Goal: Information Seeking & Learning: Learn about a topic

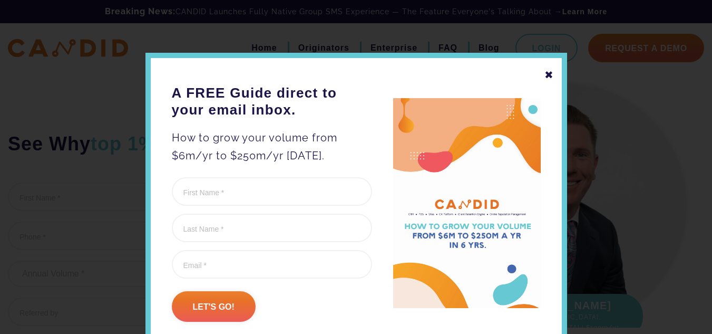
click at [545, 73] on div "✖" at bounding box center [549, 75] width 9 height 18
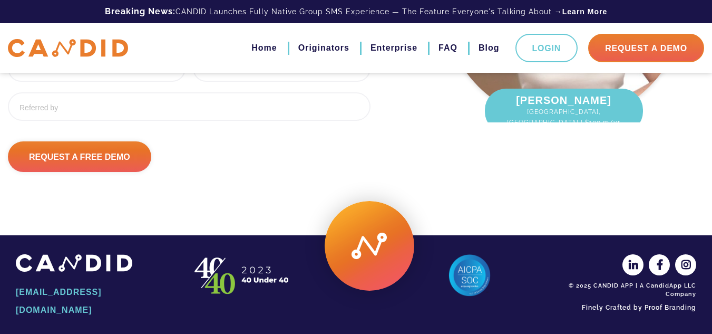
scroll to position [211, 0]
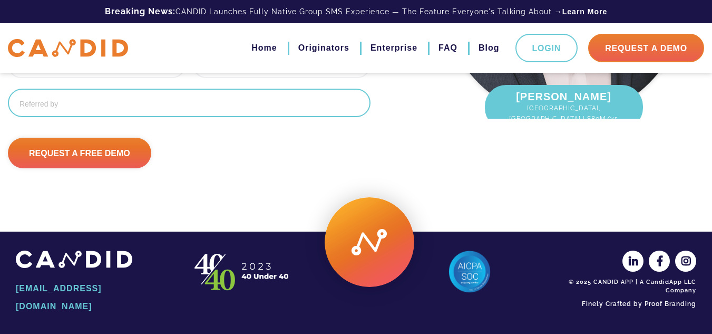
click at [186, 117] on input "Referred By" at bounding box center [189, 103] width 363 height 28
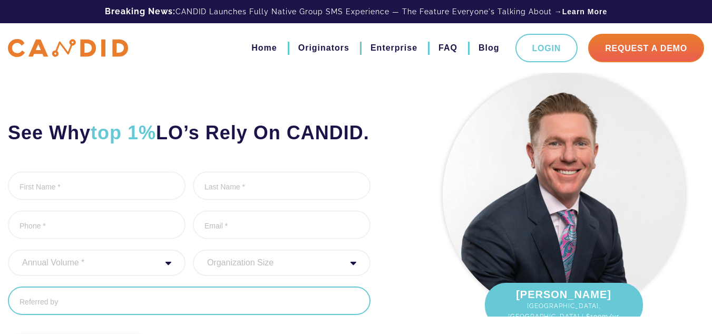
scroll to position [0, 0]
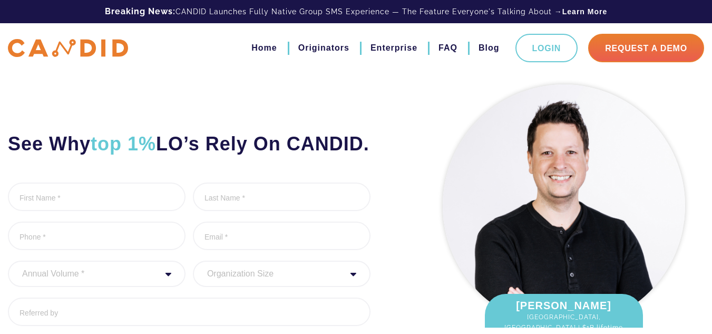
click at [100, 47] on img at bounding box center [68, 48] width 120 height 18
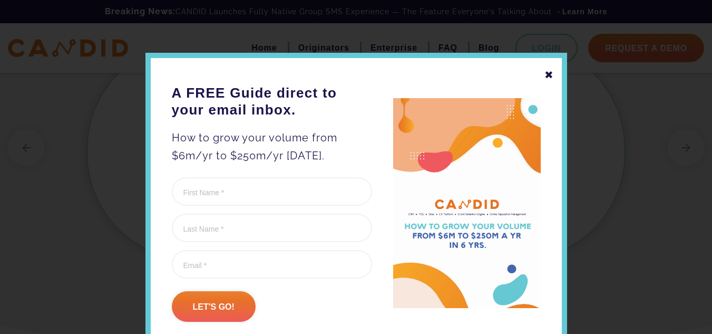
scroll to position [844, 0]
click at [549, 66] on div "✖" at bounding box center [549, 75] width 9 height 18
